Goal: Use online tool/utility

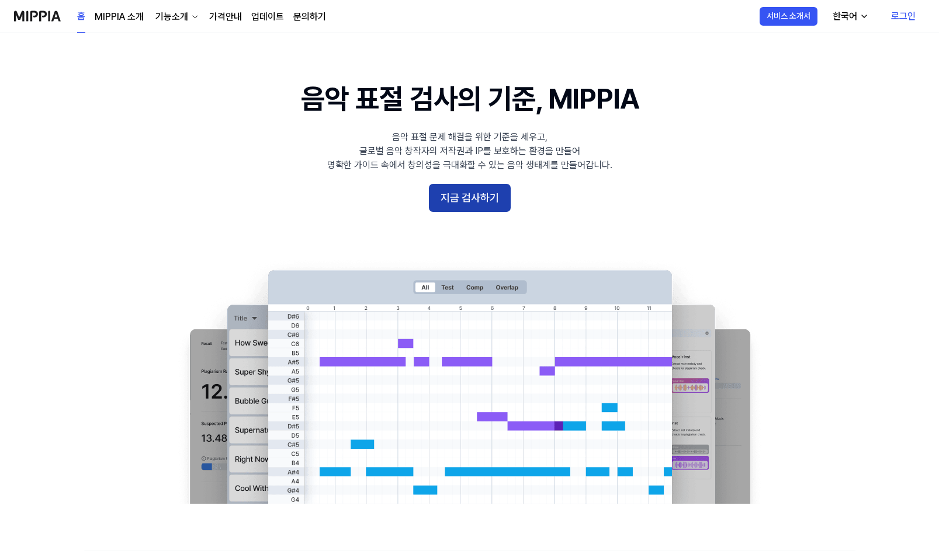
click at [488, 205] on button "지금 검사하기" at bounding box center [470, 198] width 82 height 28
click at [231, 21] on link "가격안내" at bounding box center [225, 17] width 33 height 14
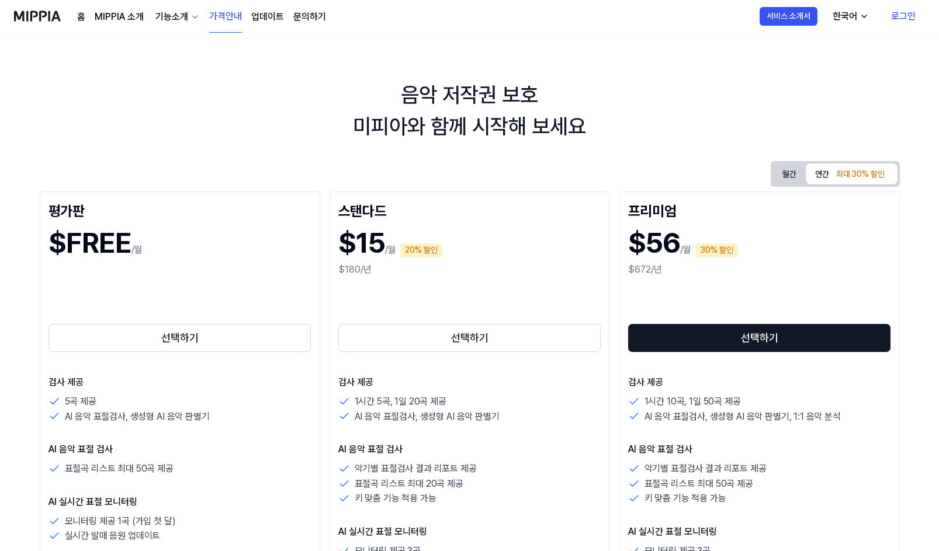
click at [899, 16] on link "로그인" at bounding box center [902, 16] width 43 height 33
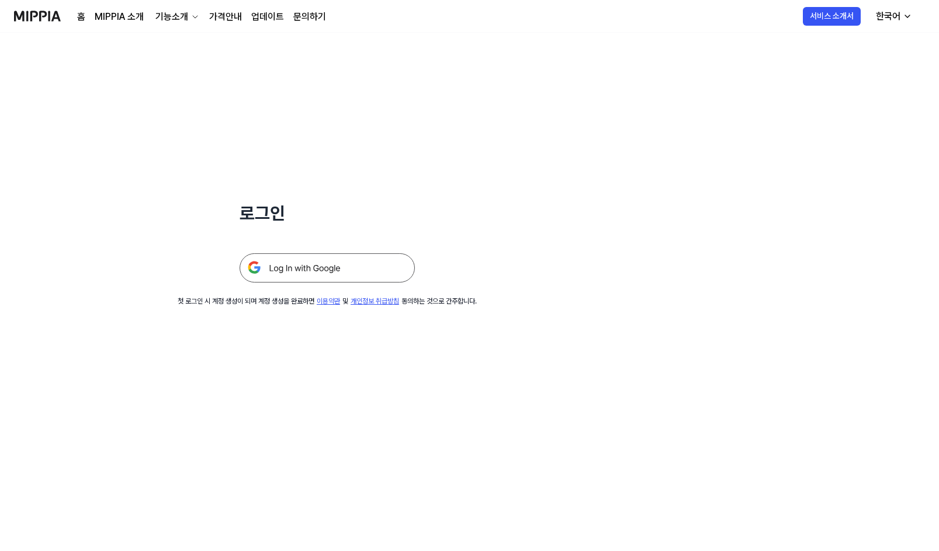
click at [335, 264] on img at bounding box center [326, 267] width 175 height 29
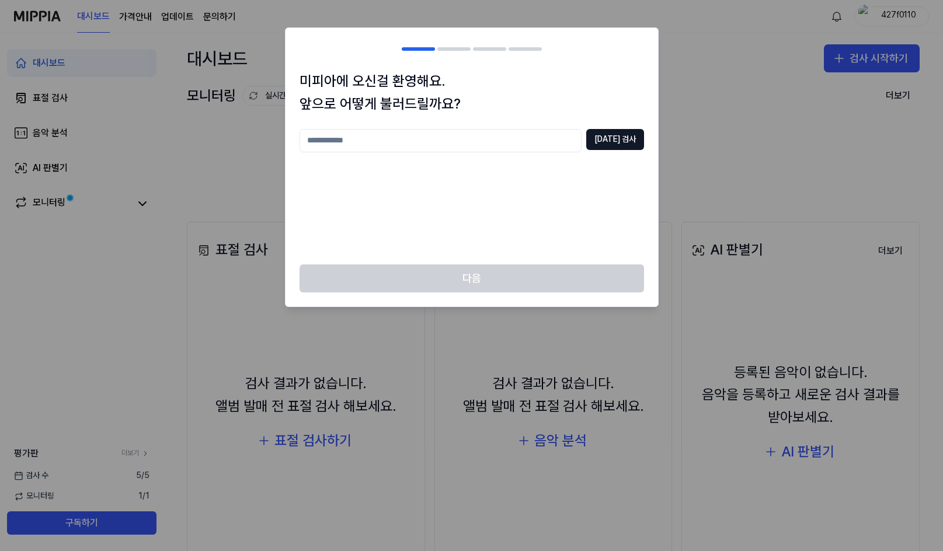
click at [395, 143] on input "text" at bounding box center [441, 140] width 282 height 23
type input "***"
click at [632, 135] on button "[DATE] 검사" at bounding box center [615, 139] width 58 height 21
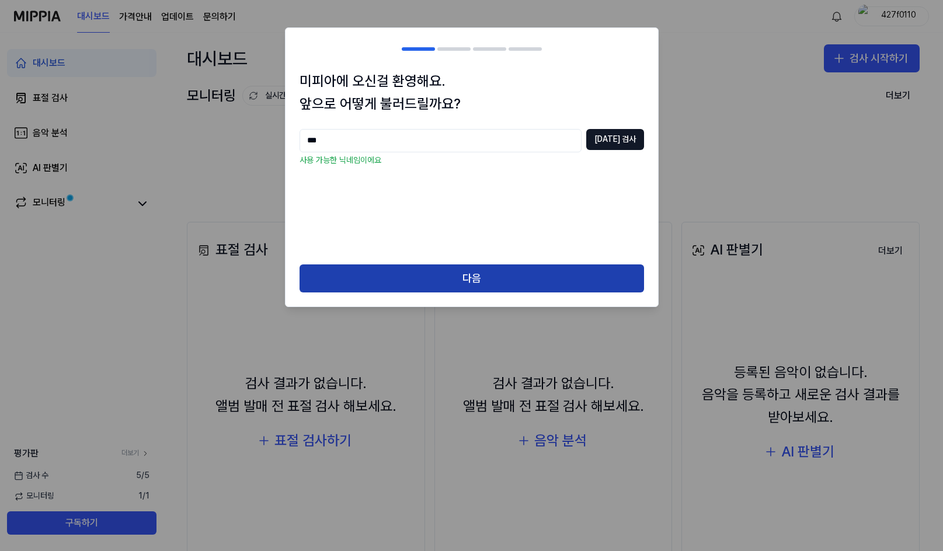
click at [506, 284] on button "다음" at bounding box center [472, 279] width 345 height 28
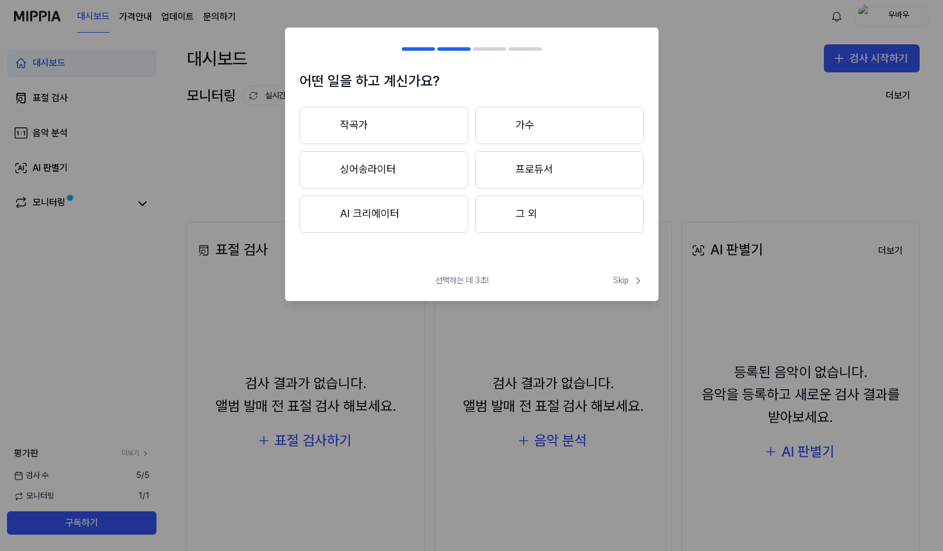
click at [513, 217] on button "그 외" at bounding box center [559, 214] width 169 height 37
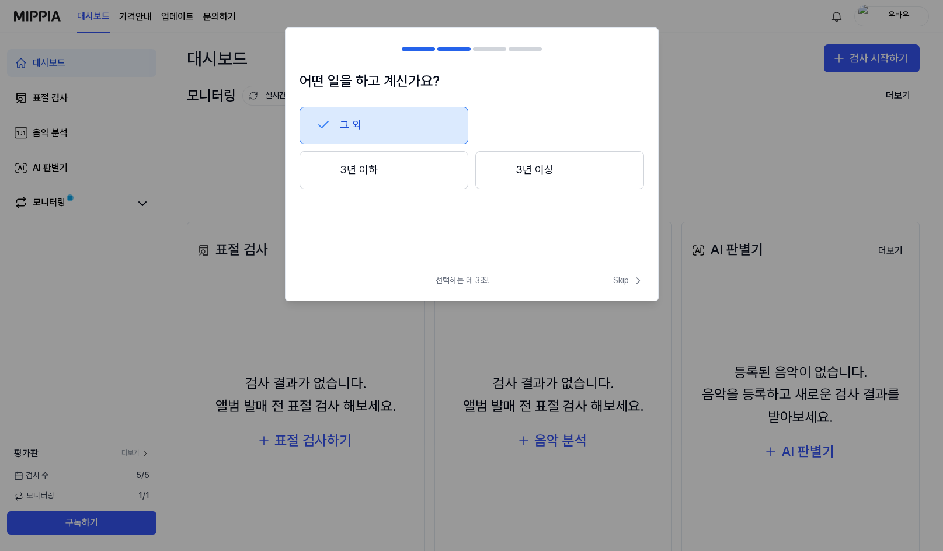
click at [628, 282] on span "Skip" at bounding box center [628, 281] width 31 height 12
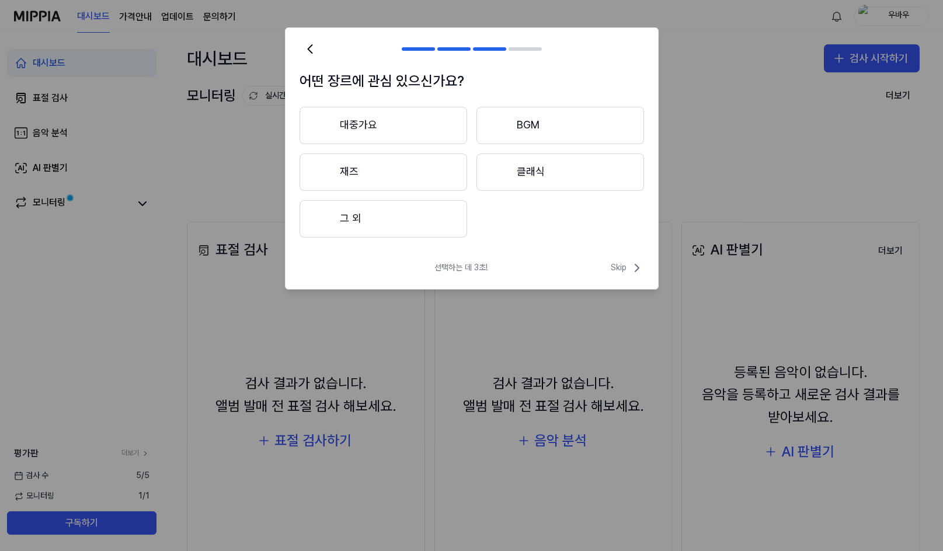
click at [373, 124] on button "대중가요" at bounding box center [384, 125] width 168 height 37
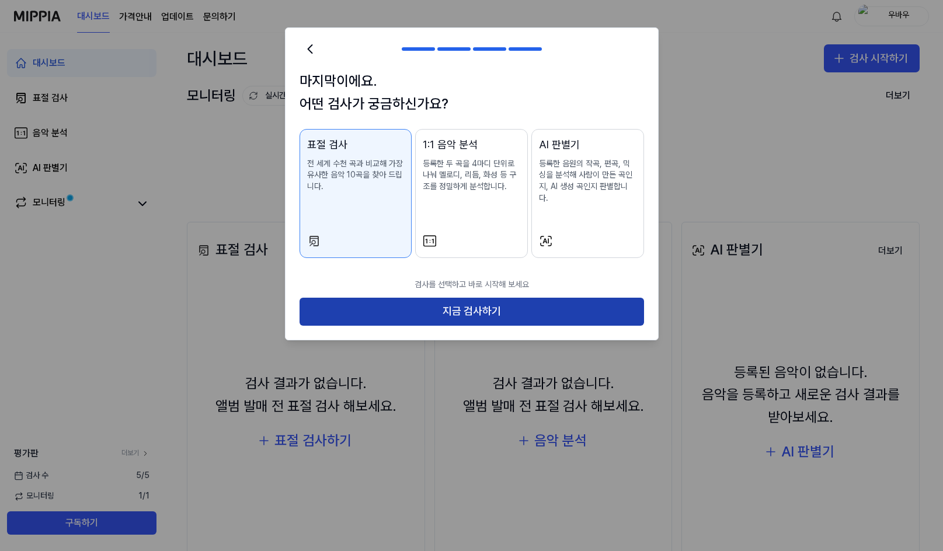
click at [482, 303] on button "지금 검사하기" at bounding box center [472, 312] width 345 height 28
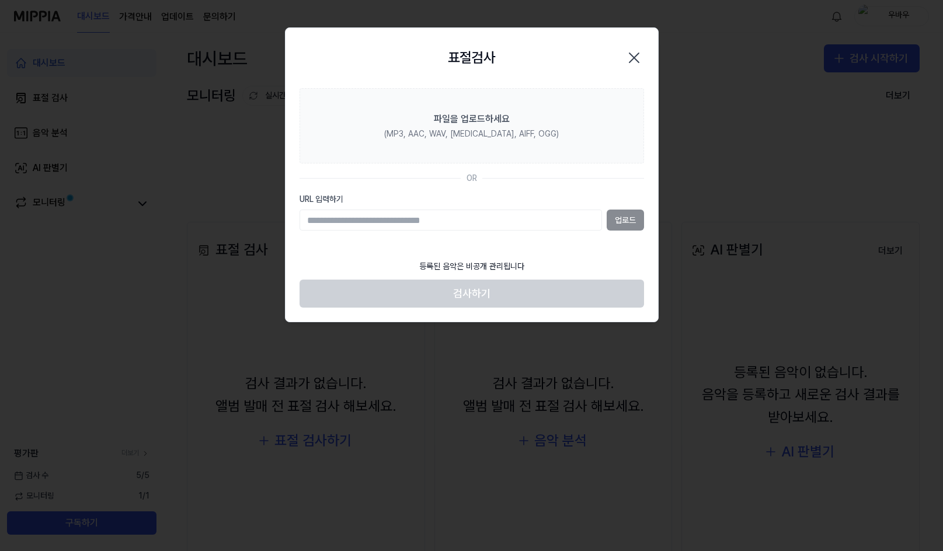
click at [629, 57] on icon "button" at bounding box center [634, 57] width 19 height 19
